Goal: Find specific page/section: Find specific page/section

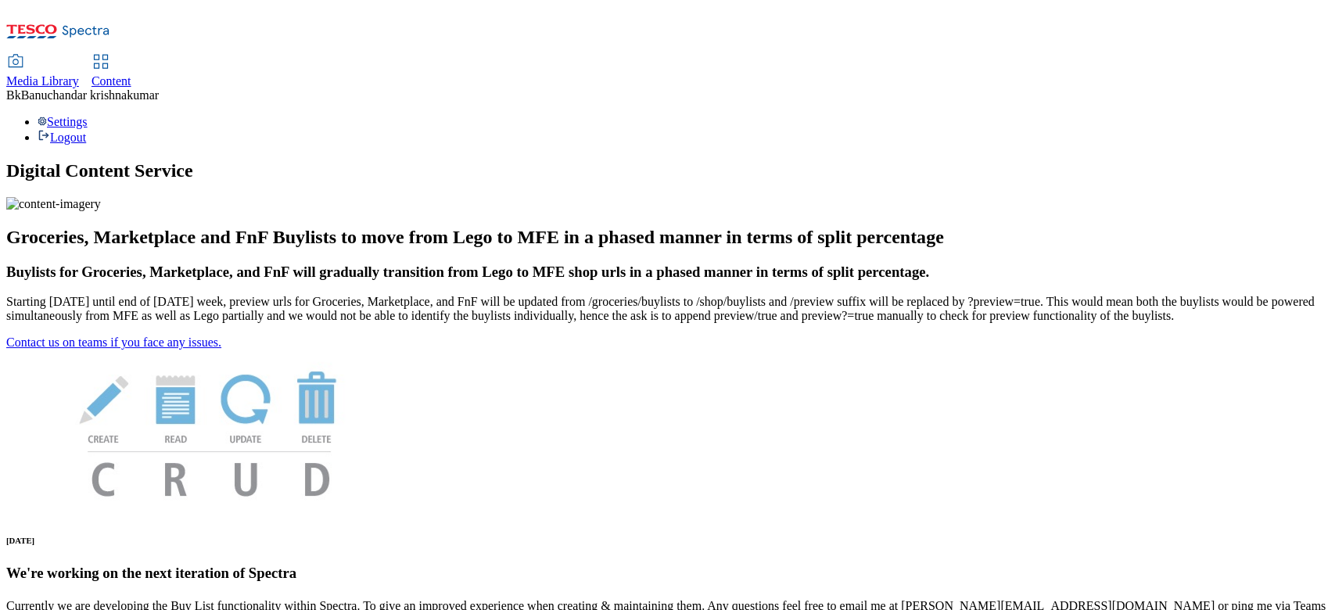
click at [23, 55] on use at bounding box center [16, 61] width 14 height 13
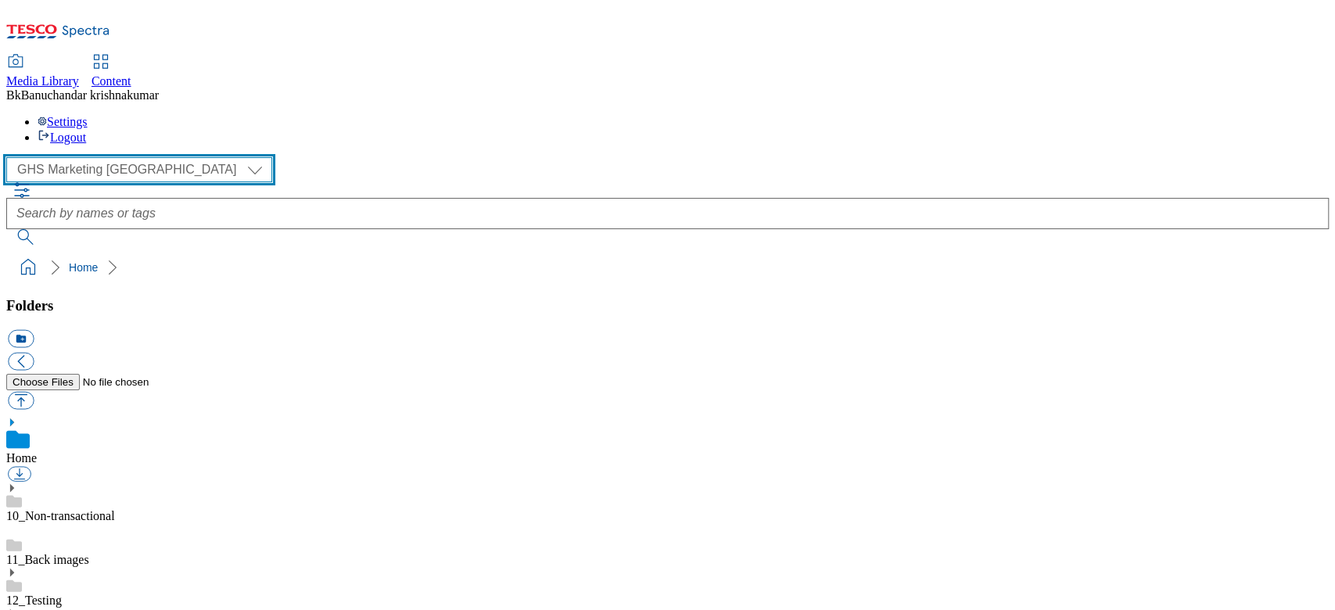
click at [106, 157] on select "GHS Marketing UK iGHS Marketing CE MCA CZ MCA HU MCA SK" at bounding box center [139, 169] width 266 height 25
click at [11, 157] on select "GHS Marketing UK iGHS Marketing CE MCA CZ MCA HU MCA SK" at bounding box center [139, 169] width 266 height 25
click at [81, 157] on select "GHS Marketing UK iGHS Marketing CE MCA CZ MCA HU MCA SK" at bounding box center [139, 169] width 266 height 25
select select "flare-ghs-mktg"
click at [11, 157] on select "GHS Marketing UK iGHS Marketing CE MCA CZ MCA HU MCA SK" at bounding box center [139, 169] width 266 height 25
